Goal: Task Accomplishment & Management: Manage account settings

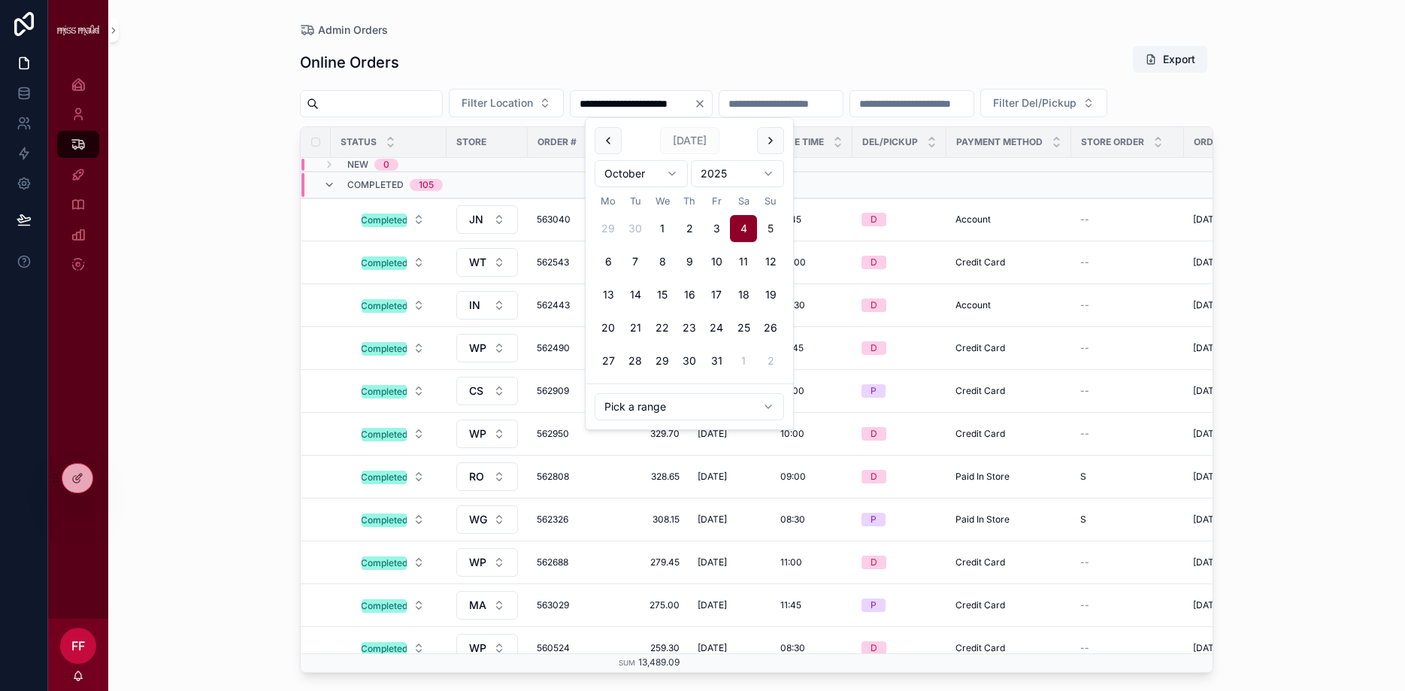
click at [770, 219] on button "5" at bounding box center [770, 228] width 27 height 27
type input "**********"
